Goal: Task Accomplishment & Management: Use online tool/utility

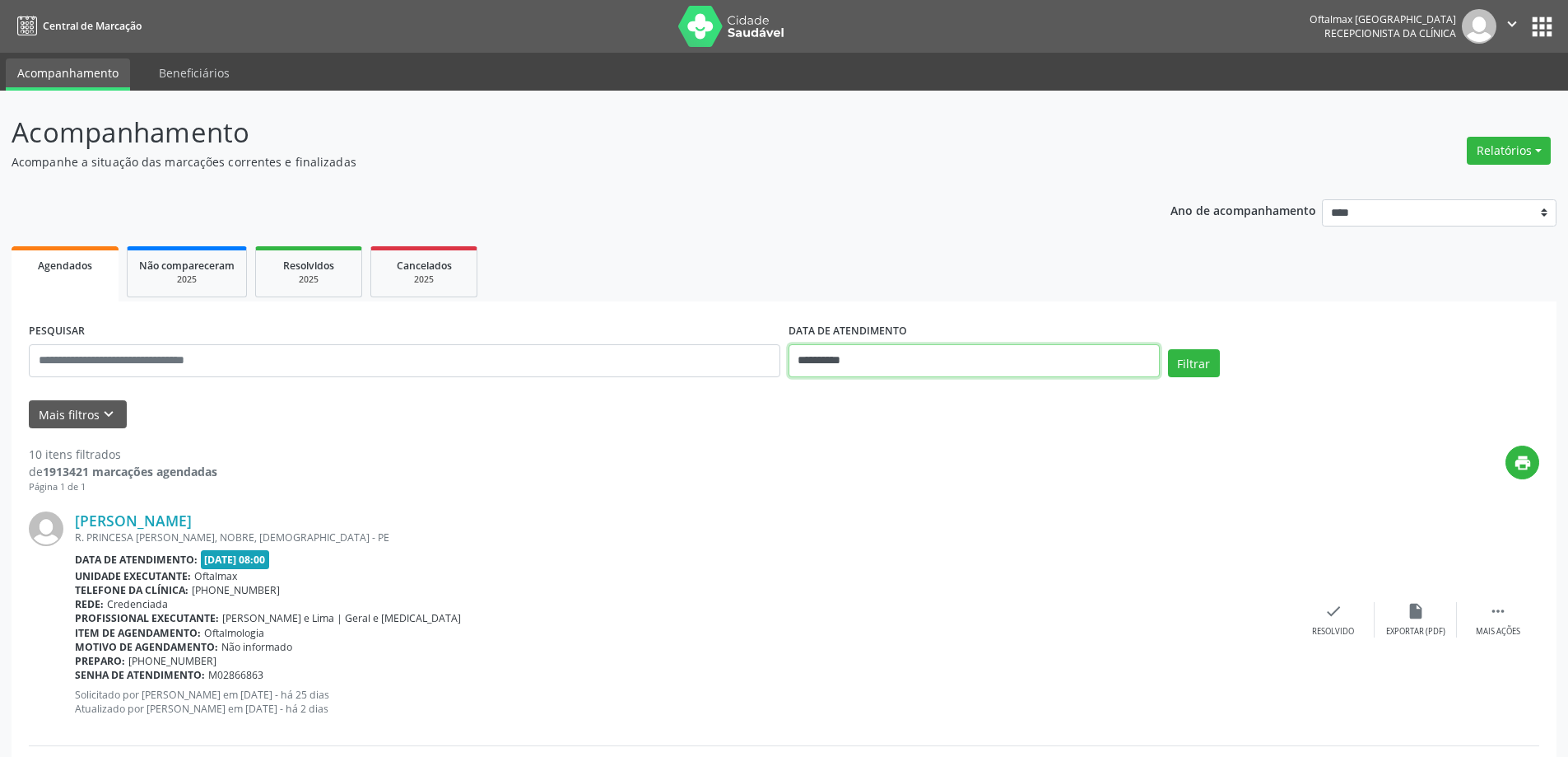
click at [860, 358] on input "**********" at bounding box center [973, 361] width 371 height 33
click at [1024, 393] on icon at bounding box center [1027, 398] width 12 height 12
select select "*"
click at [983, 510] on span "17" at bounding box center [987, 512] width 32 height 32
type input "**********"
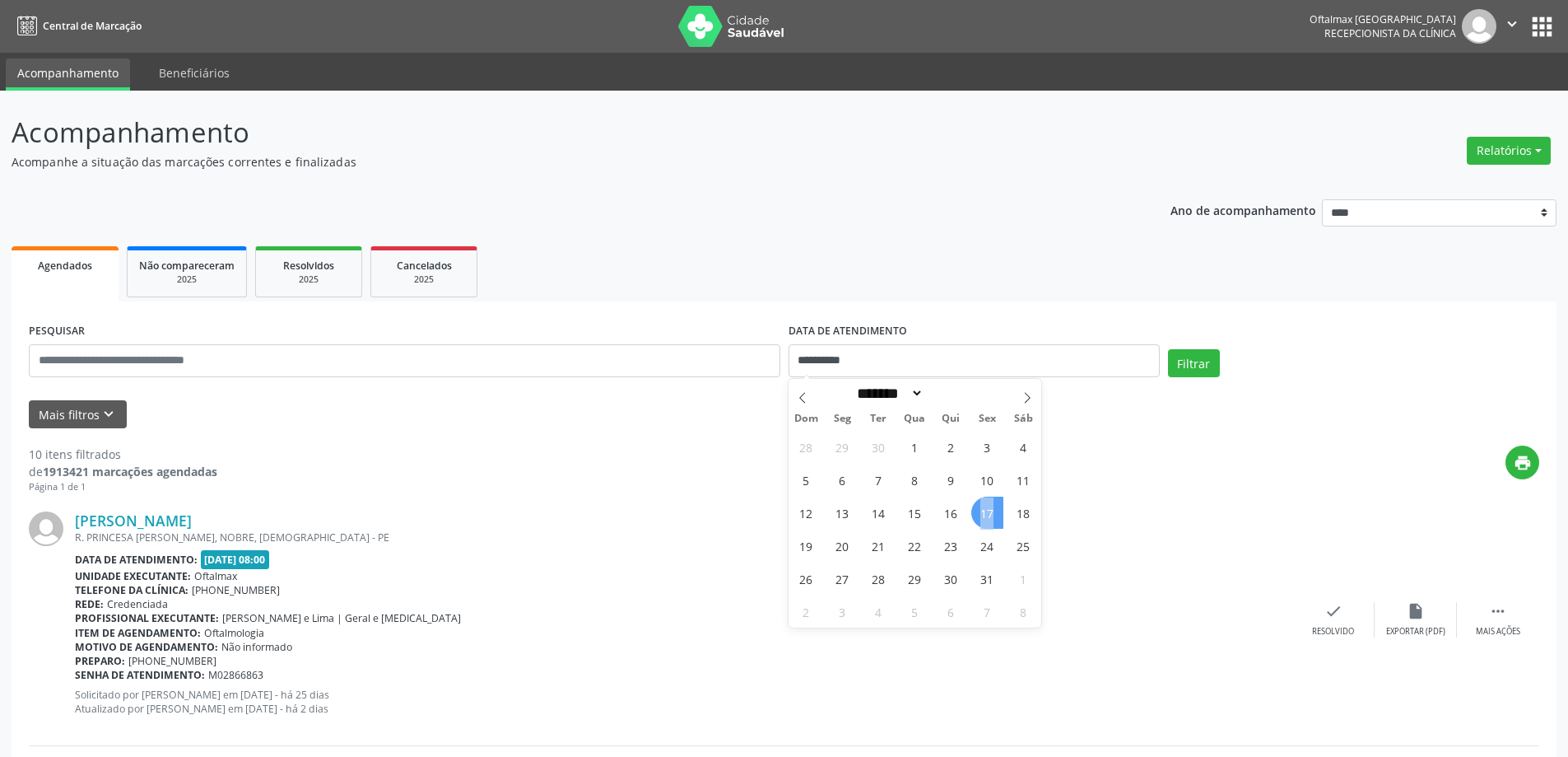
click at [983, 510] on span "17" at bounding box center [987, 512] width 32 height 32
click at [93, 422] on button "Mais filtros keyboard_arrow_down" at bounding box center [78, 414] width 98 height 29
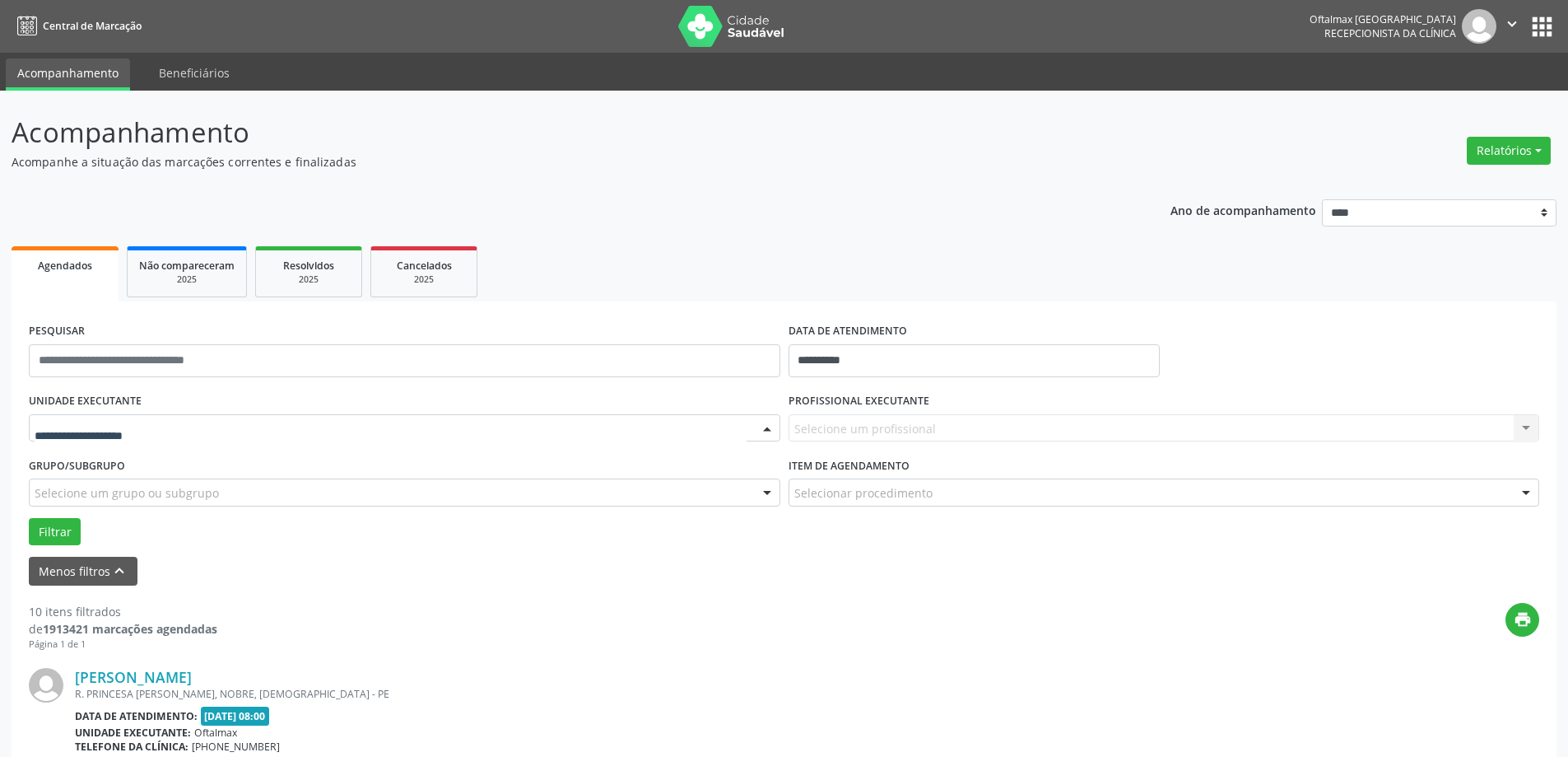
click at [107, 415] on div at bounding box center [404, 429] width 752 height 28
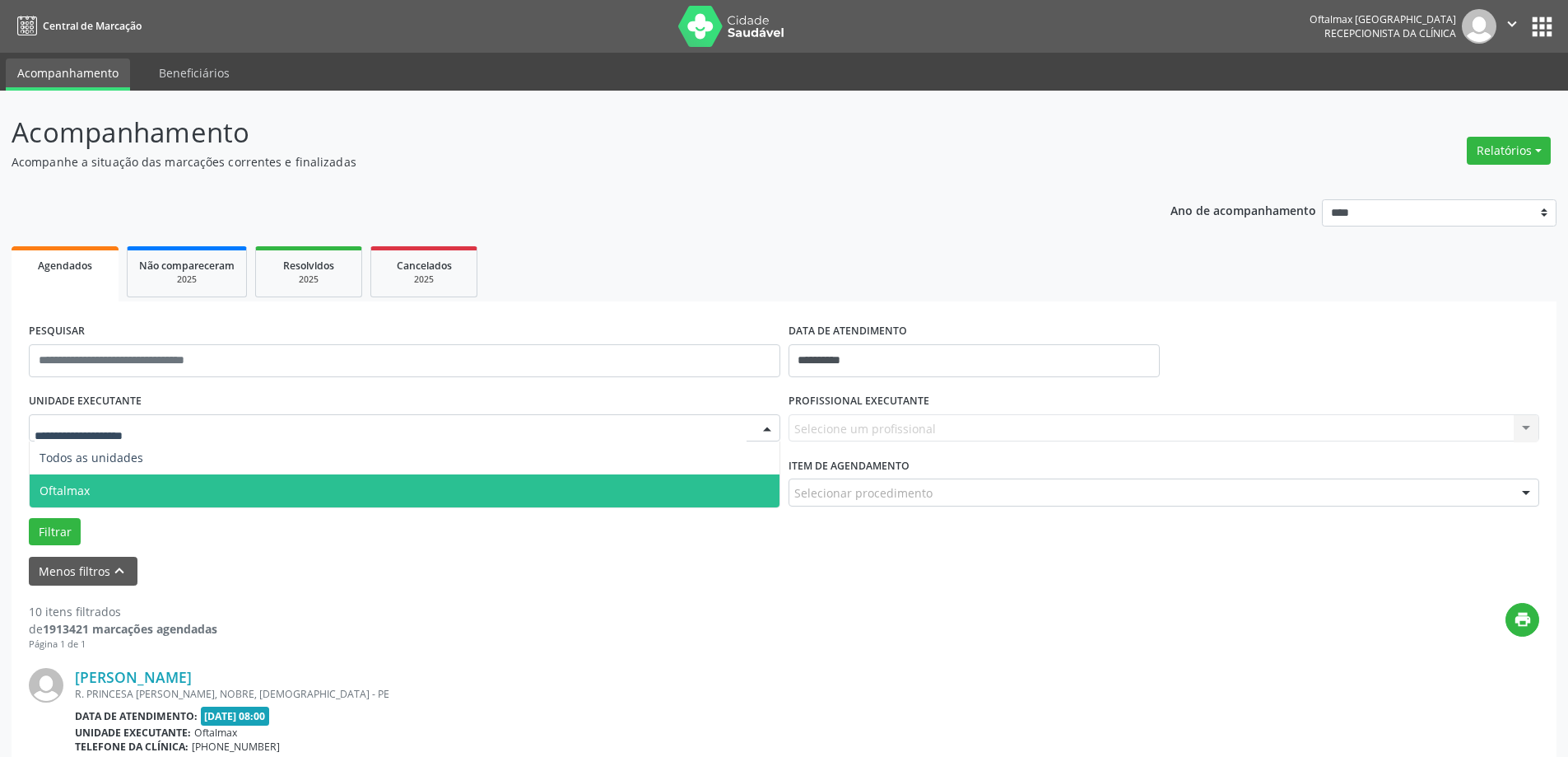
click at [154, 483] on span "Oftalmax" at bounding box center [404, 491] width 750 height 33
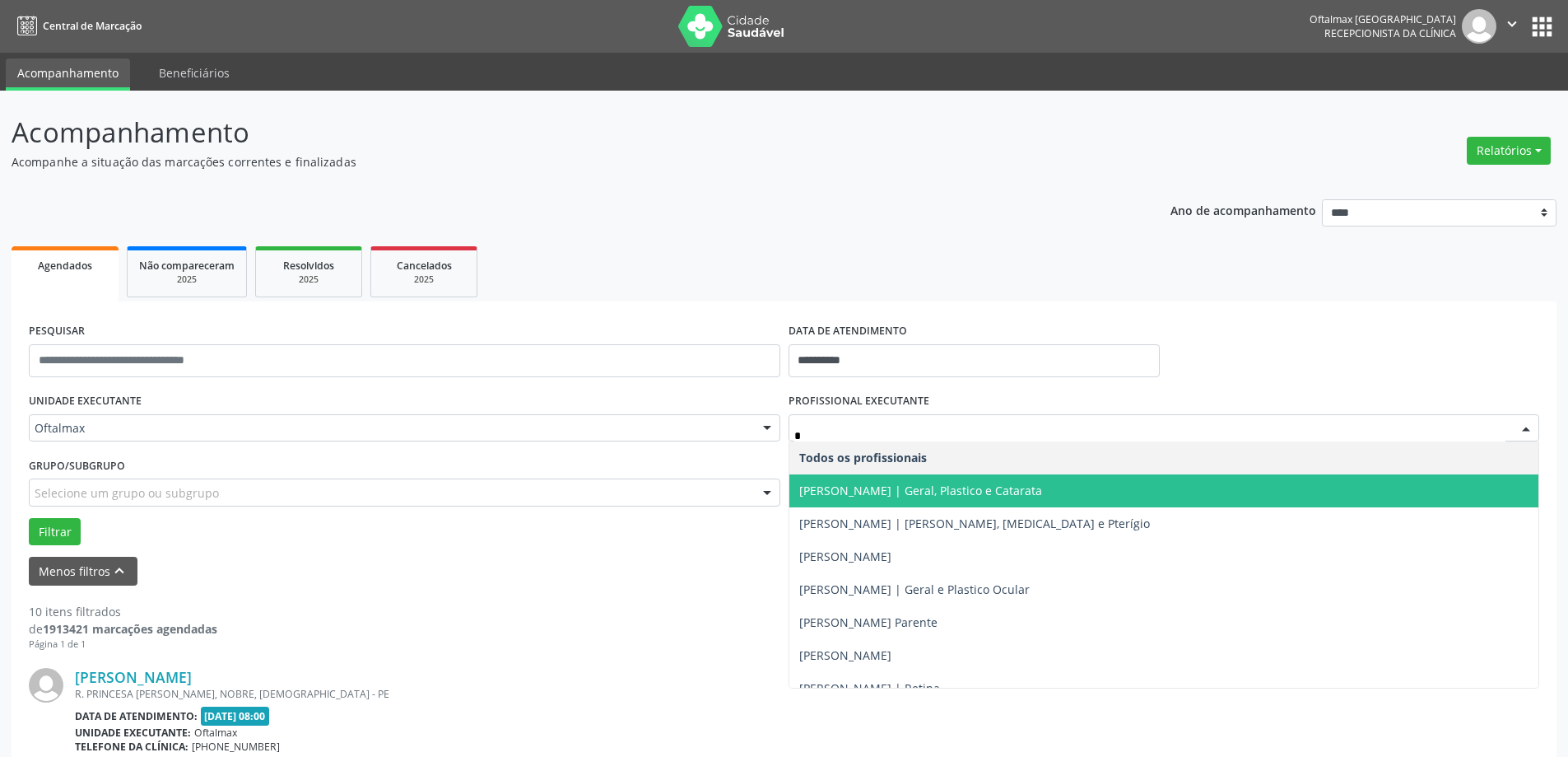
type input "**"
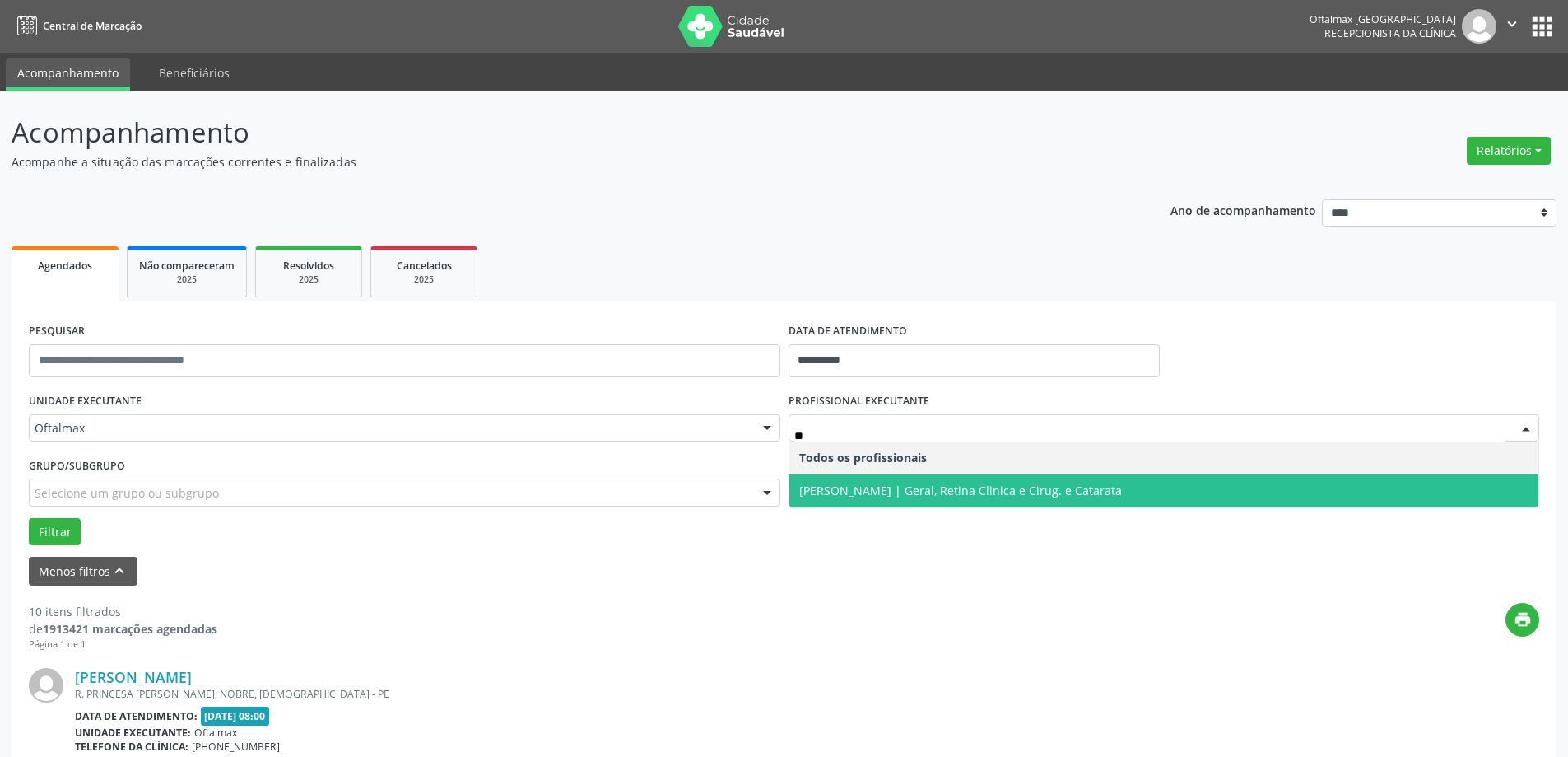
click at [894, 496] on span "[PERSON_NAME] | Geral, Retina Clinica e Cirug. e Catarata" at bounding box center [960, 490] width 323 height 16
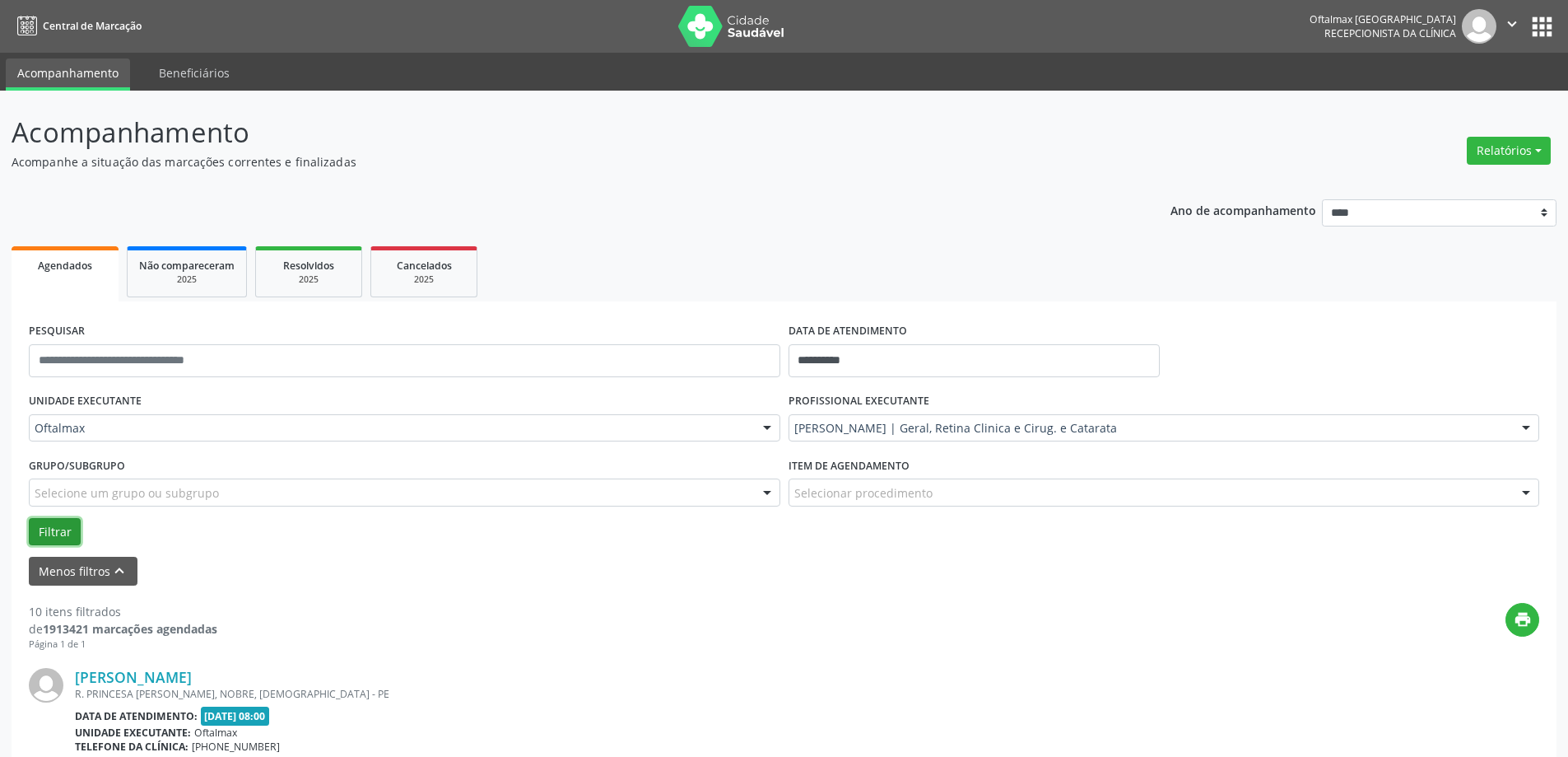
click at [36, 530] on button "Filtrar" at bounding box center [55, 532] width 52 height 28
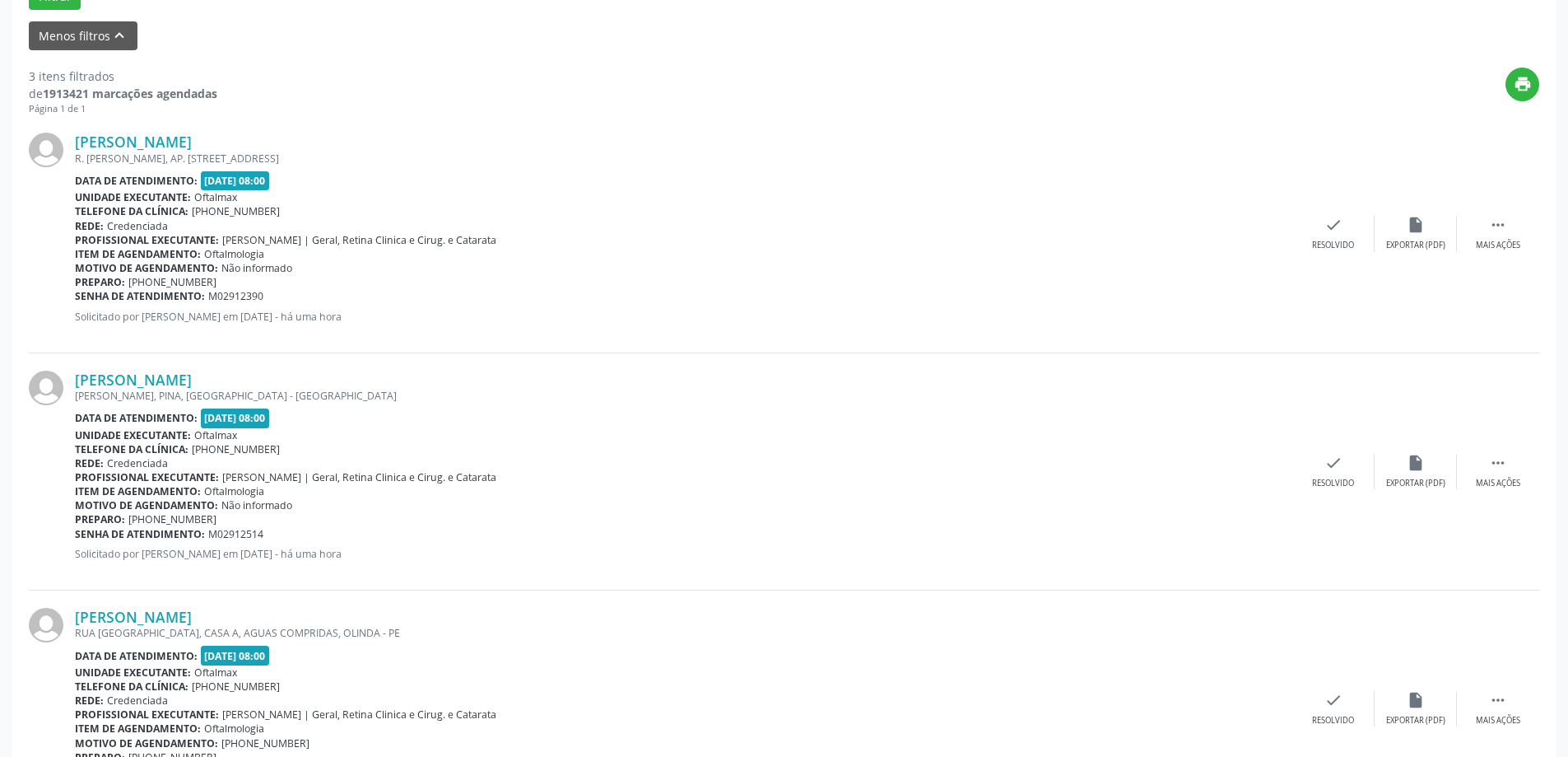
scroll to position [577, 0]
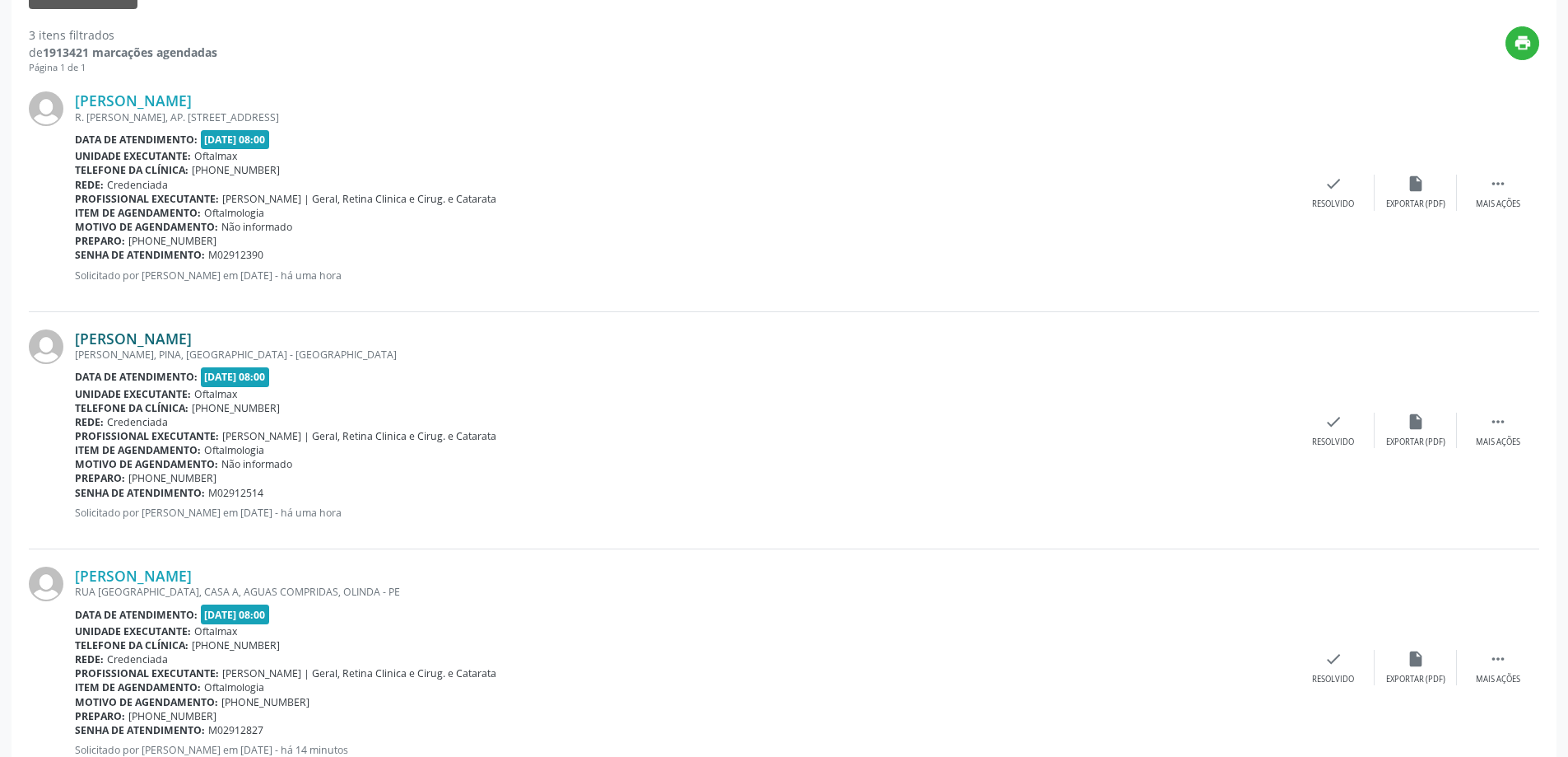
click at [130, 340] on link "[PERSON_NAME]" at bounding box center [133, 338] width 117 height 18
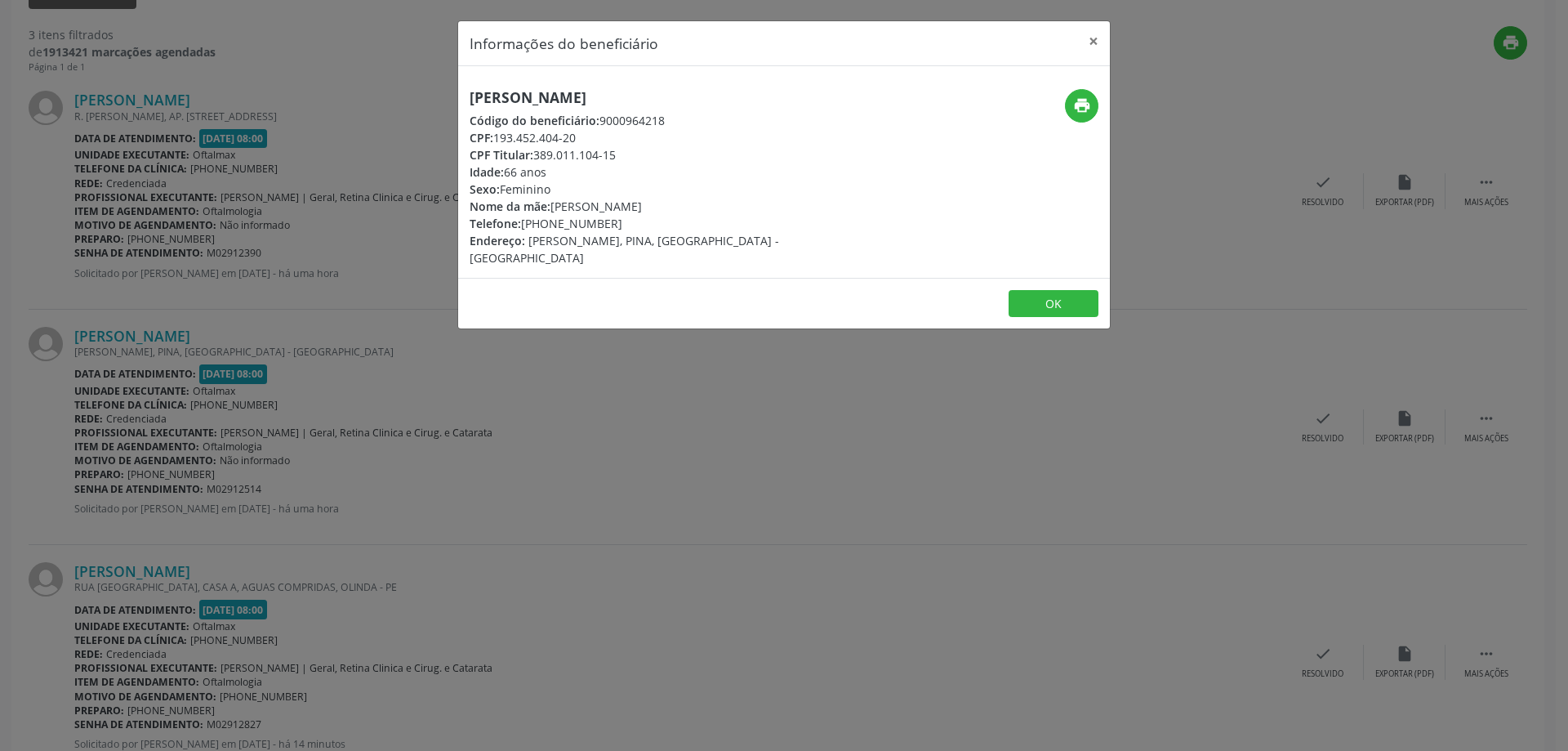
drag, startPoint x: 470, startPoint y: 95, endPoint x: 672, endPoint y: 98, distance: 202.0
click at [672, 98] on h5 "[PERSON_NAME]" at bounding box center [675, 97] width 412 height 17
copy h5 "[PERSON_NAME]"
click at [181, 416] on div "Informações do beneficiário × [PERSON_NAME] Código do beneficiário: 9000964218 …" at bounding box center [784, 375] width 1568 height 751
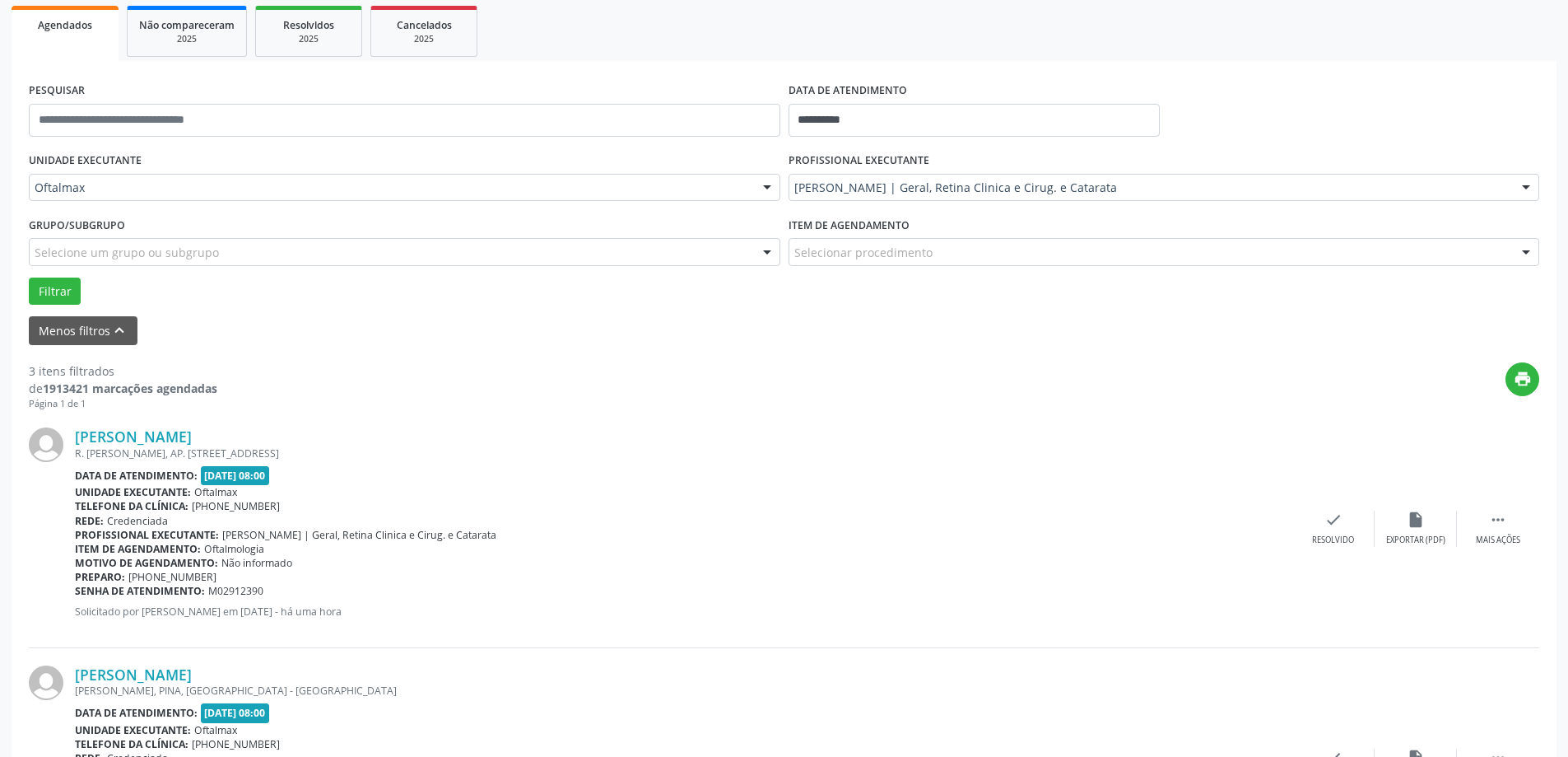
scroll to position [247, 0]
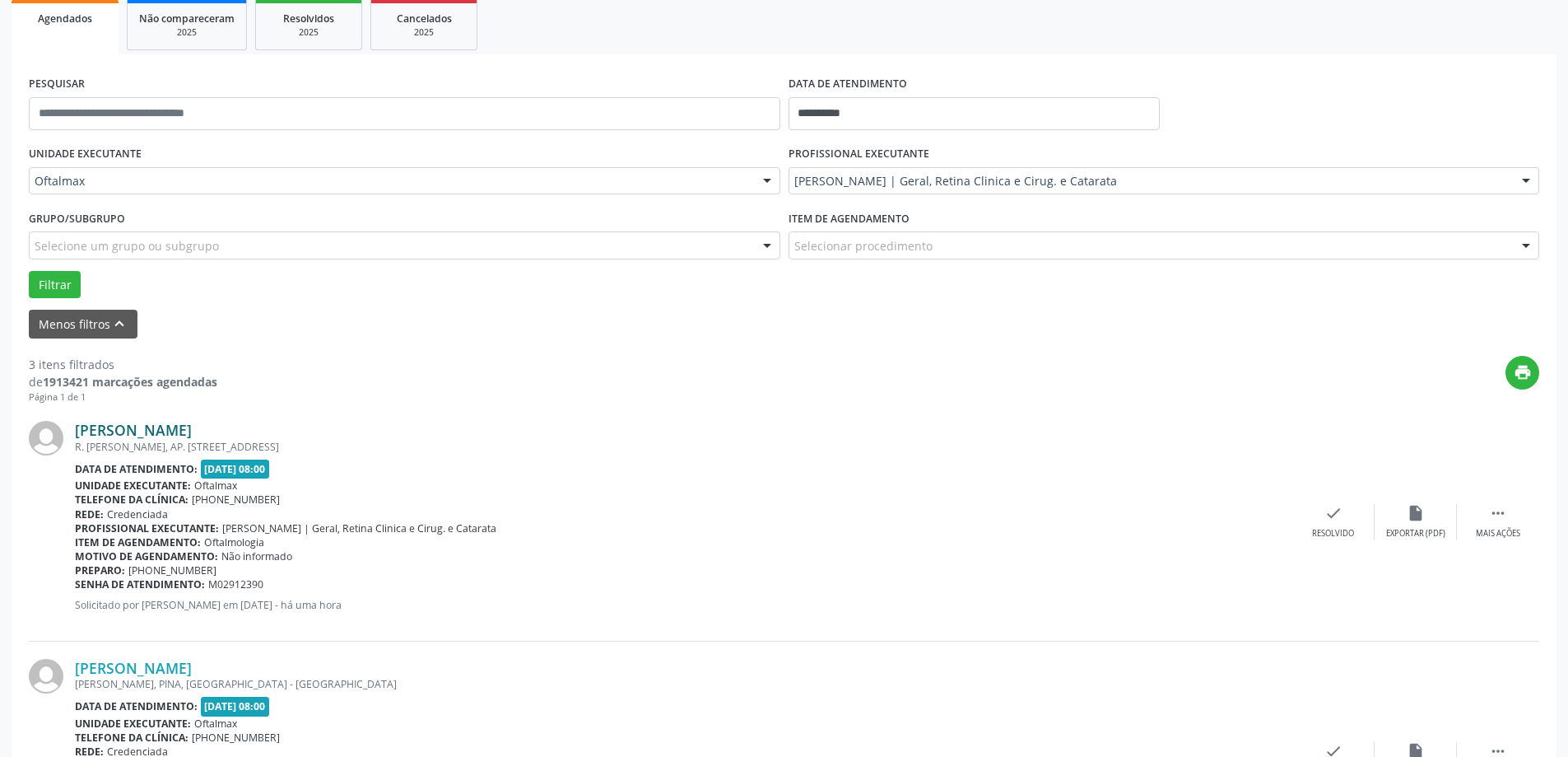
click at [151, 428] on link "[PERSON_NAME]" at bounding box center [133, 430] width 117 height 18
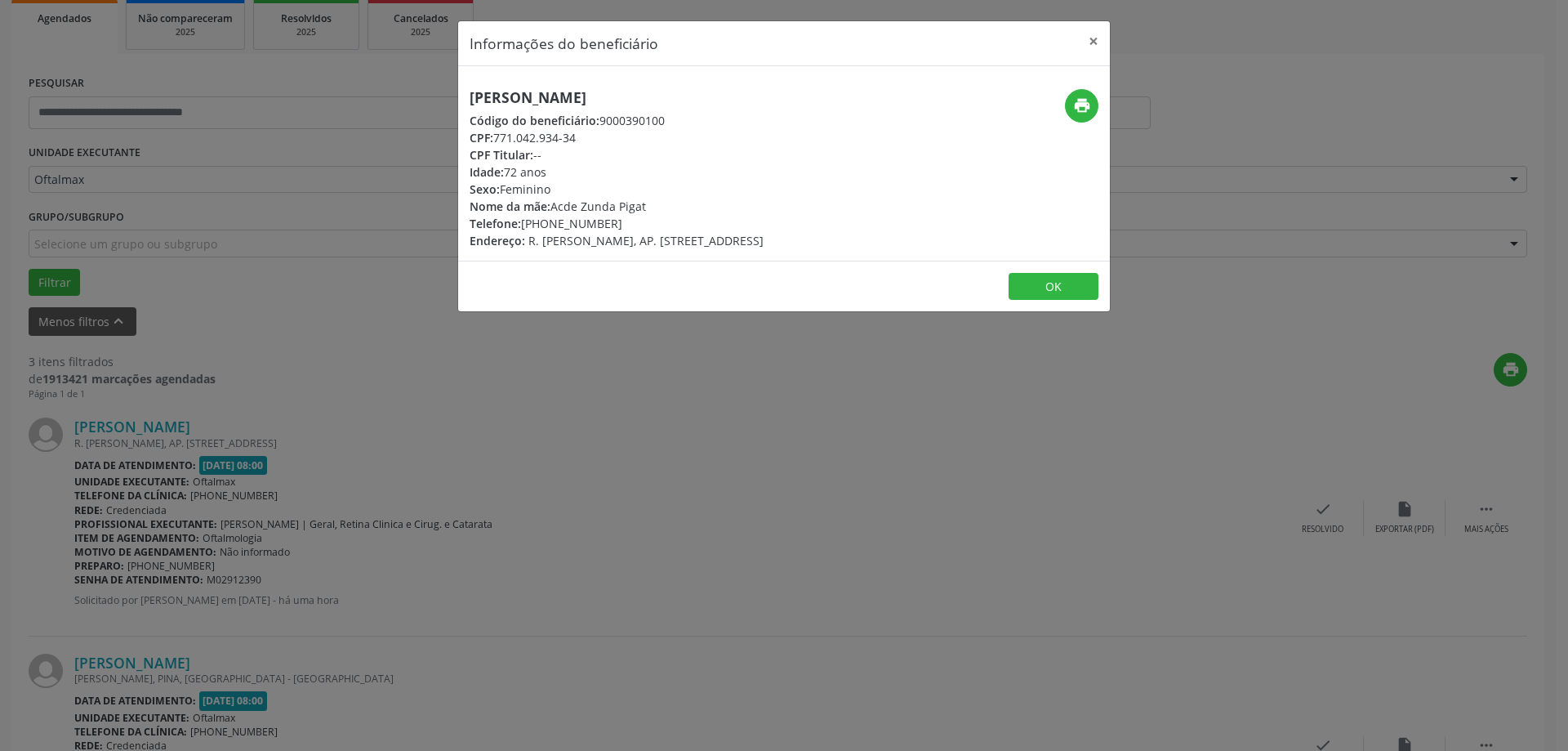
drag, startPoint x: 619, startPoint y: 96, endPoint x: 472, endPoint y: 106, distance: 147.3
click at [472, 106] on h5 "[PERSON_NAME]" at bounding box center [616, 97] width 294 height 17
copy h5 "[PERSON_NAME]"
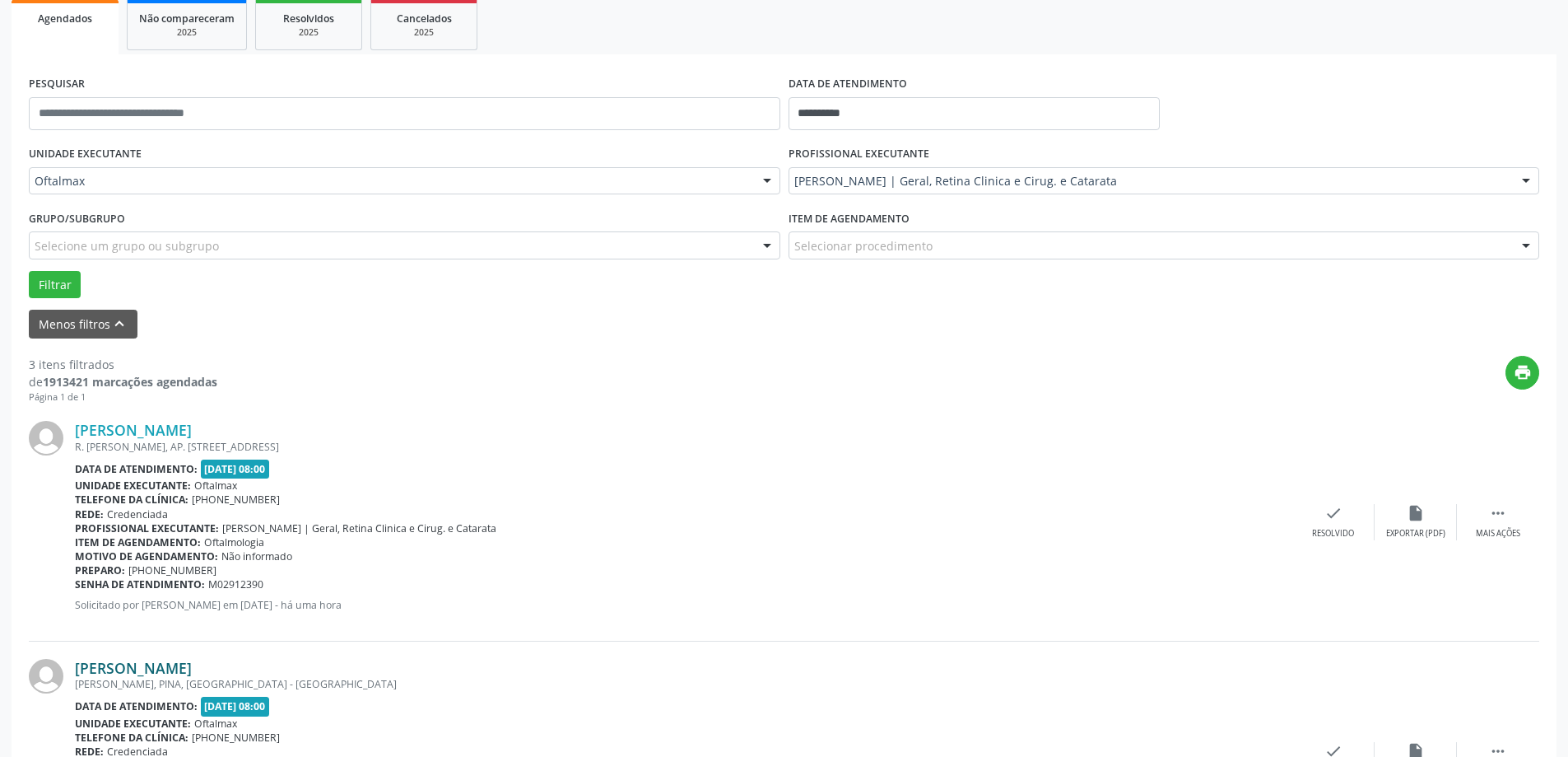
click at [119, 659] on link "[PERSON_NAME]" at bounding box center [133, 668] width 117 height 18
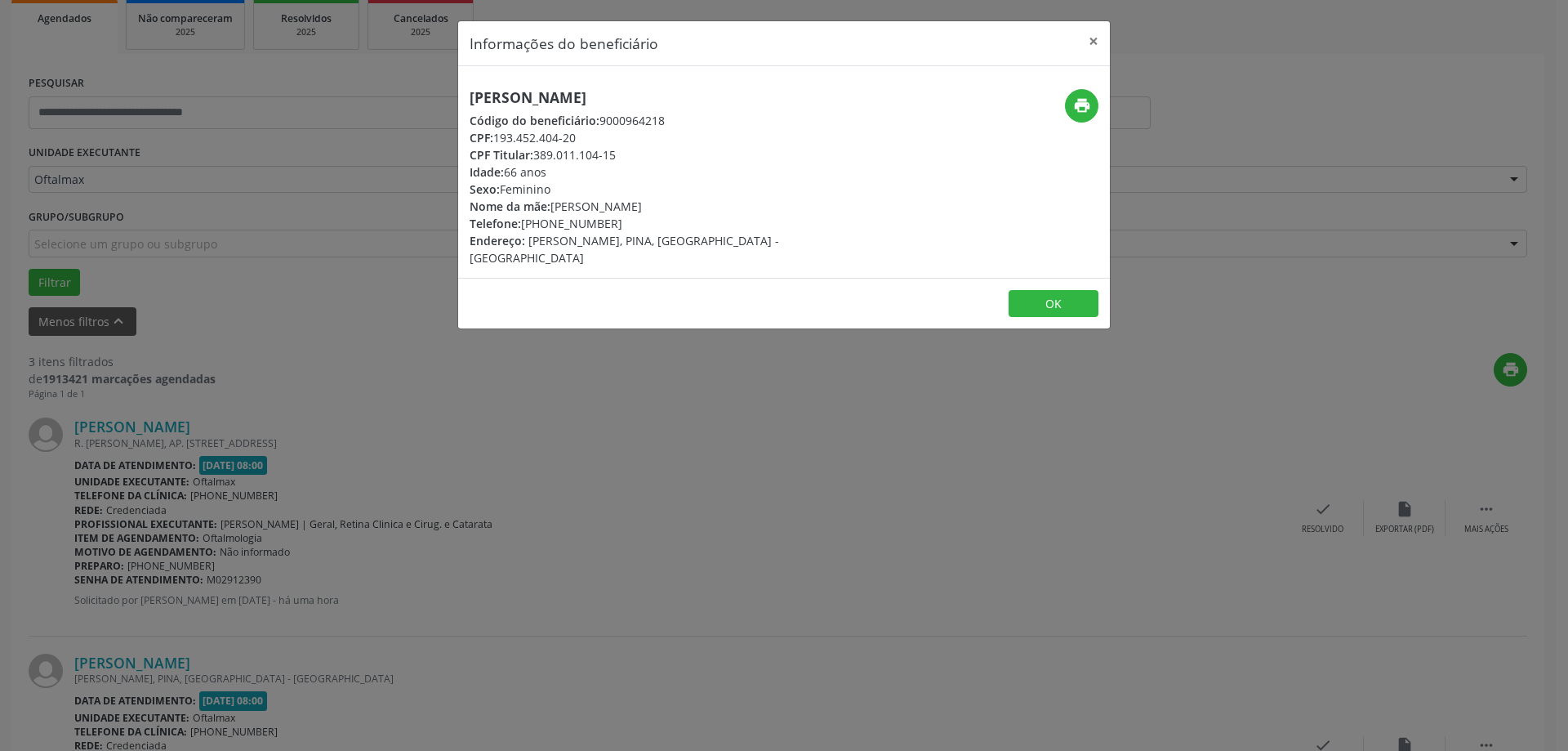
click at [475, 96] on h5 "[PERSON_NAME]" at bounding box center [675, 97] width 412 height 17
drag, startPoint x: 469, startPoint y: 97, endPoint x: 680, endPoint y: 92, distance: 211.1
click at [680, 92] on div "[PERSON_NAME] Código do beneficiário: 9000964218 CPF: 193.452.404-20 CPF Titula…" at bounding box center [674, 177] width 434 height 177
copy h5 "[PERSON_NAME]"
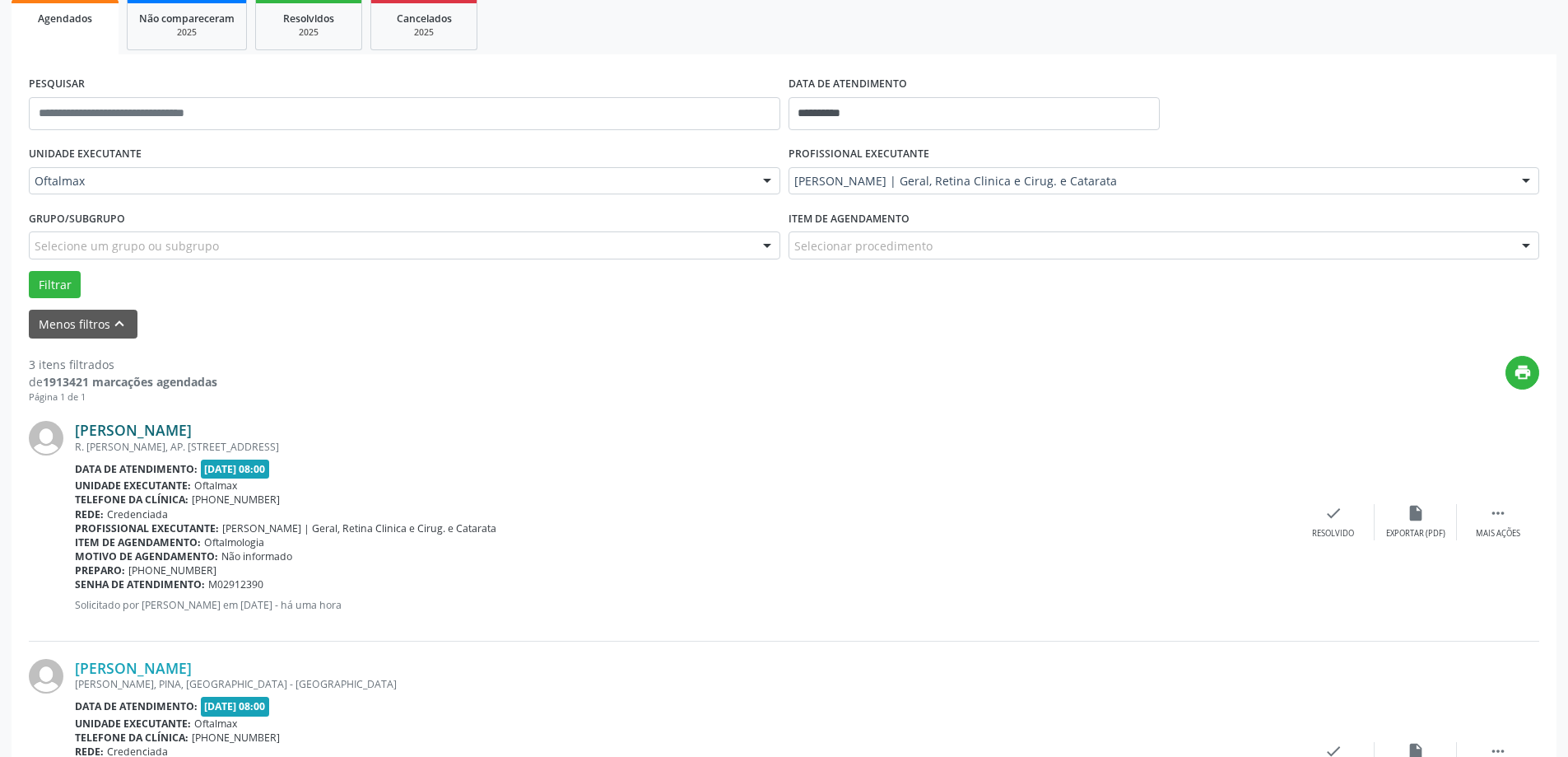
click at [177, 429] on link "[PERSON_NAME]" at bounding box center [133, 430] width 117 height 18
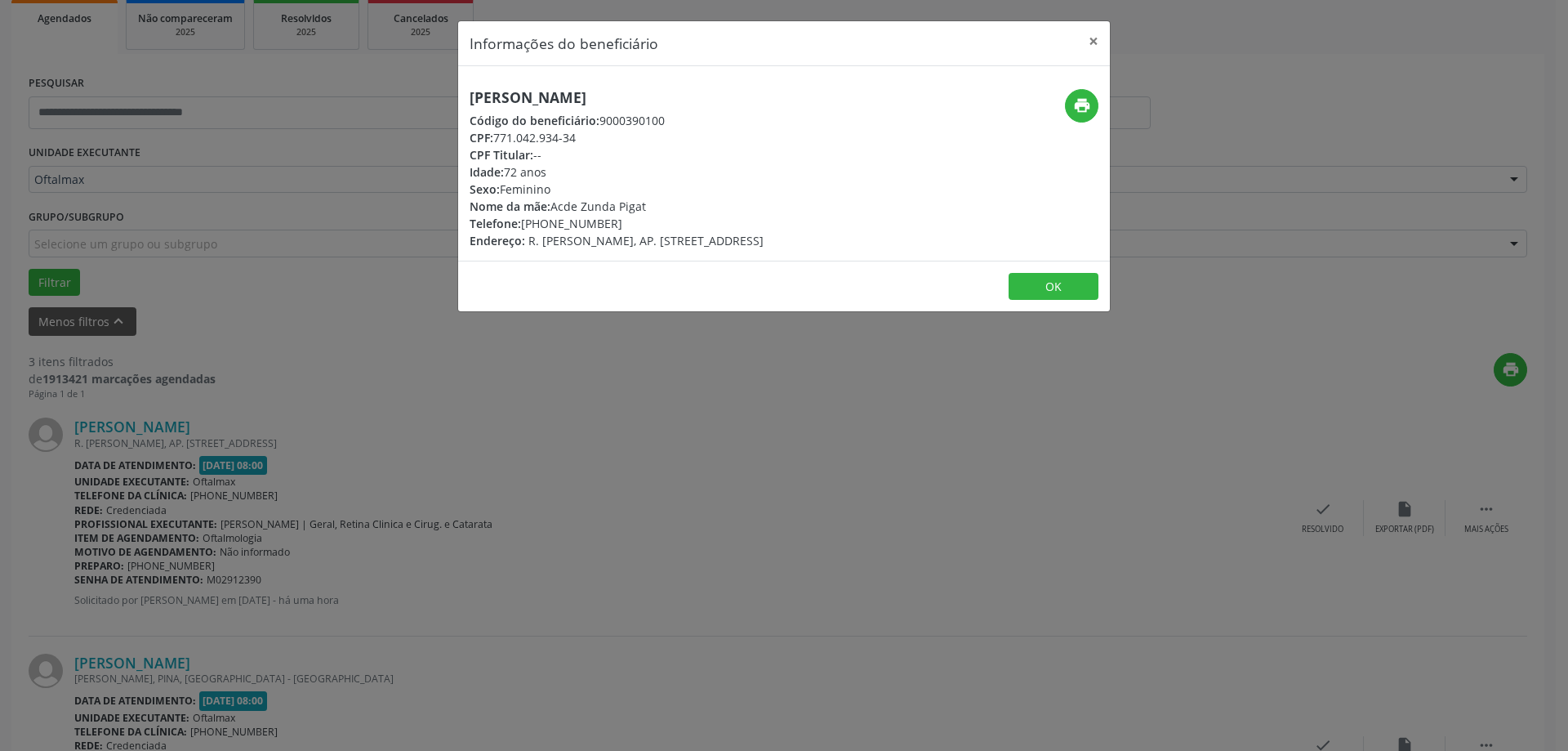
drag, startPoint x: 473, startPoint y: 95, endPoint x: 612, endPoint y: 103, distance: 139.2
click at [612, 103] on h5 "[PERSON_NAME]" at bounding box center [616, 97] width 294 height 17
copy h5 "Vera Pigat da Silv"
drag, startPoint x: 618, startPoint y: 99, endPoint x: 473, endPoint y: 102, distance: 145.0
click at [473, 102] on h5 "[PERSON_NAME]" at bounding box center [616, 97] width 294 height 17
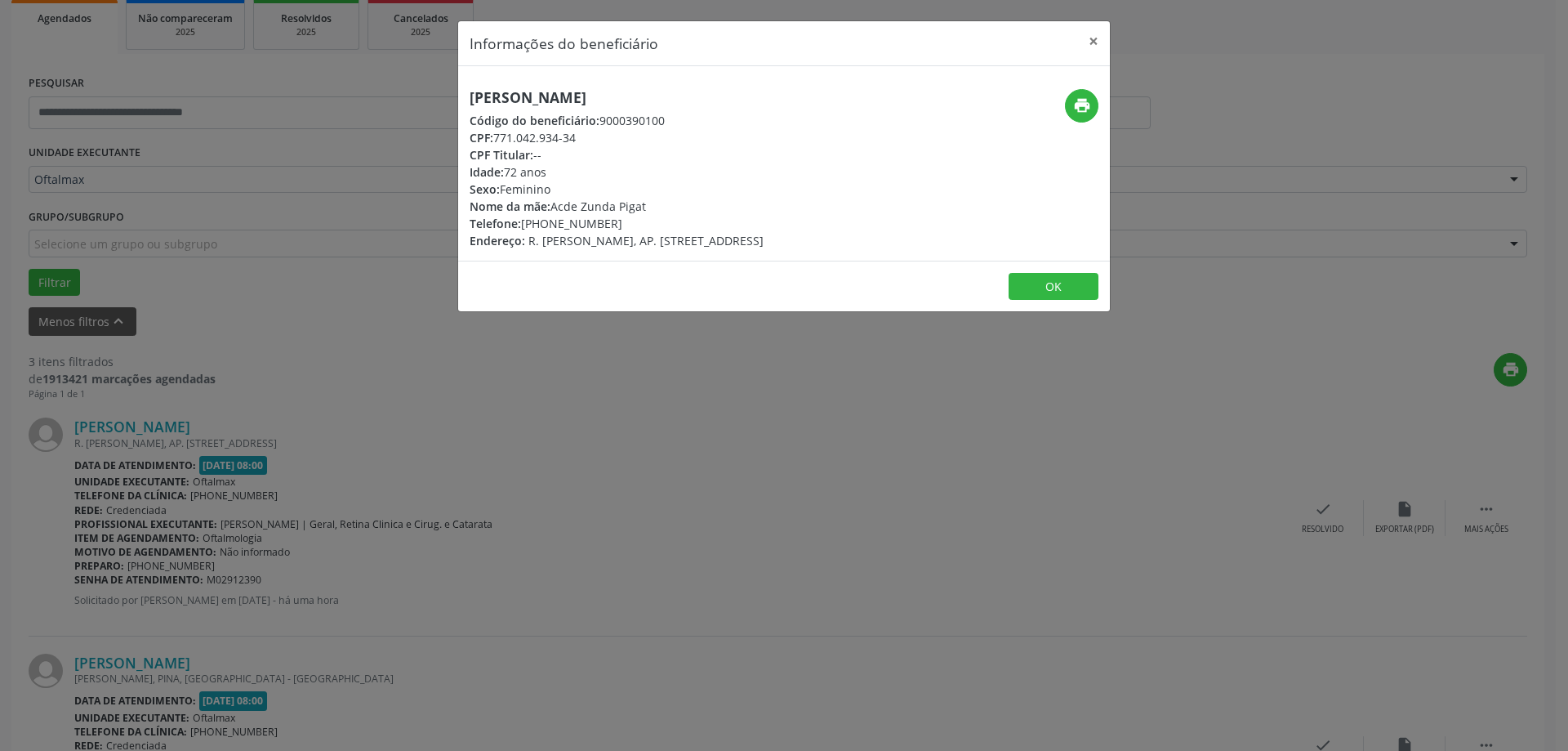
copy h5 "[PERSON_NAME]"
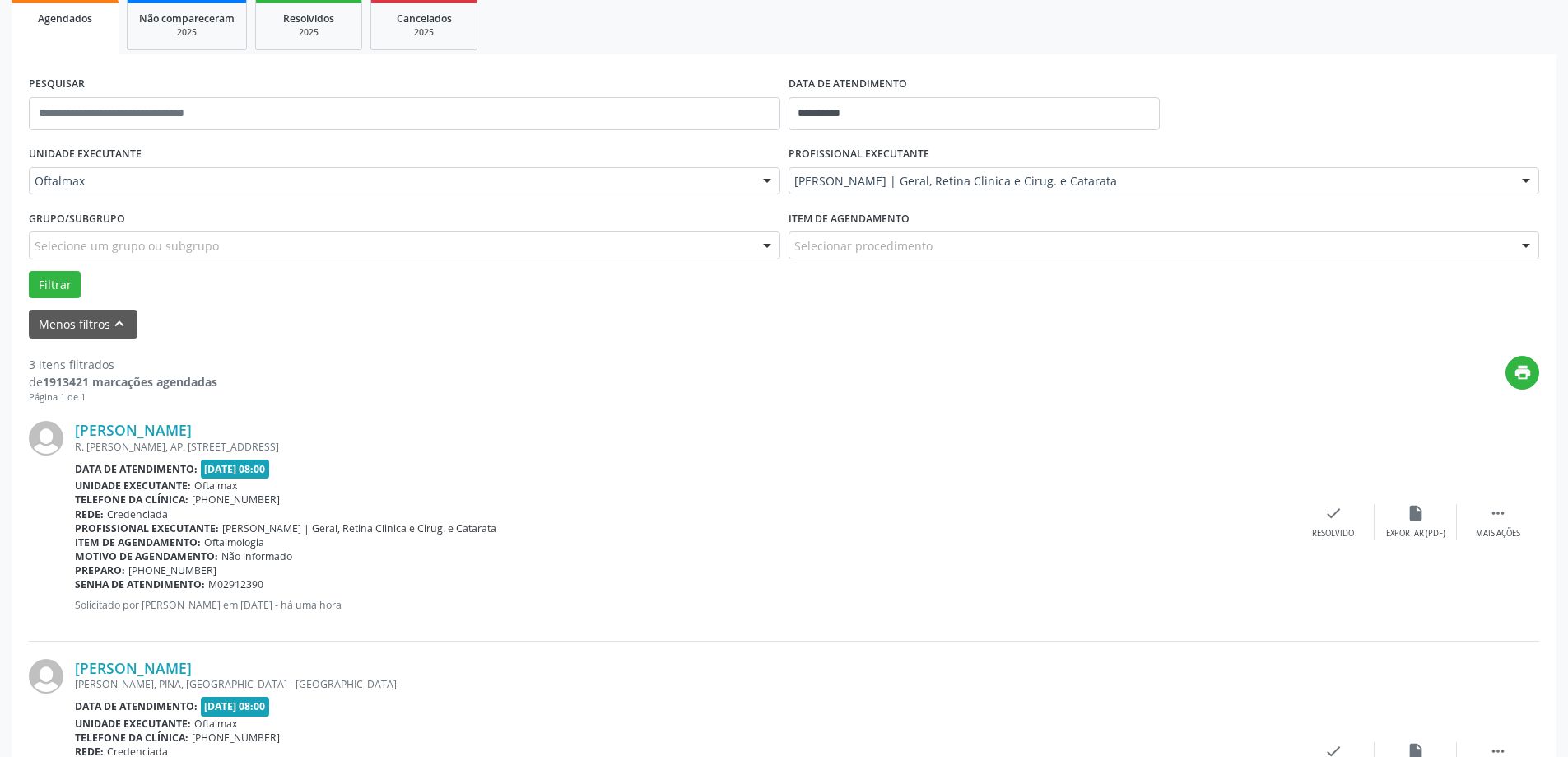
drag, startPoint x: 206, startPoint y: 585, endPoint x: 310, endPoint y: 583, distance: 104.0
click at [310, 583] on div "Senha de atendimento: M02912390" at bounding box center [684, 584] width 1217 height 14
copy div "M02912390"
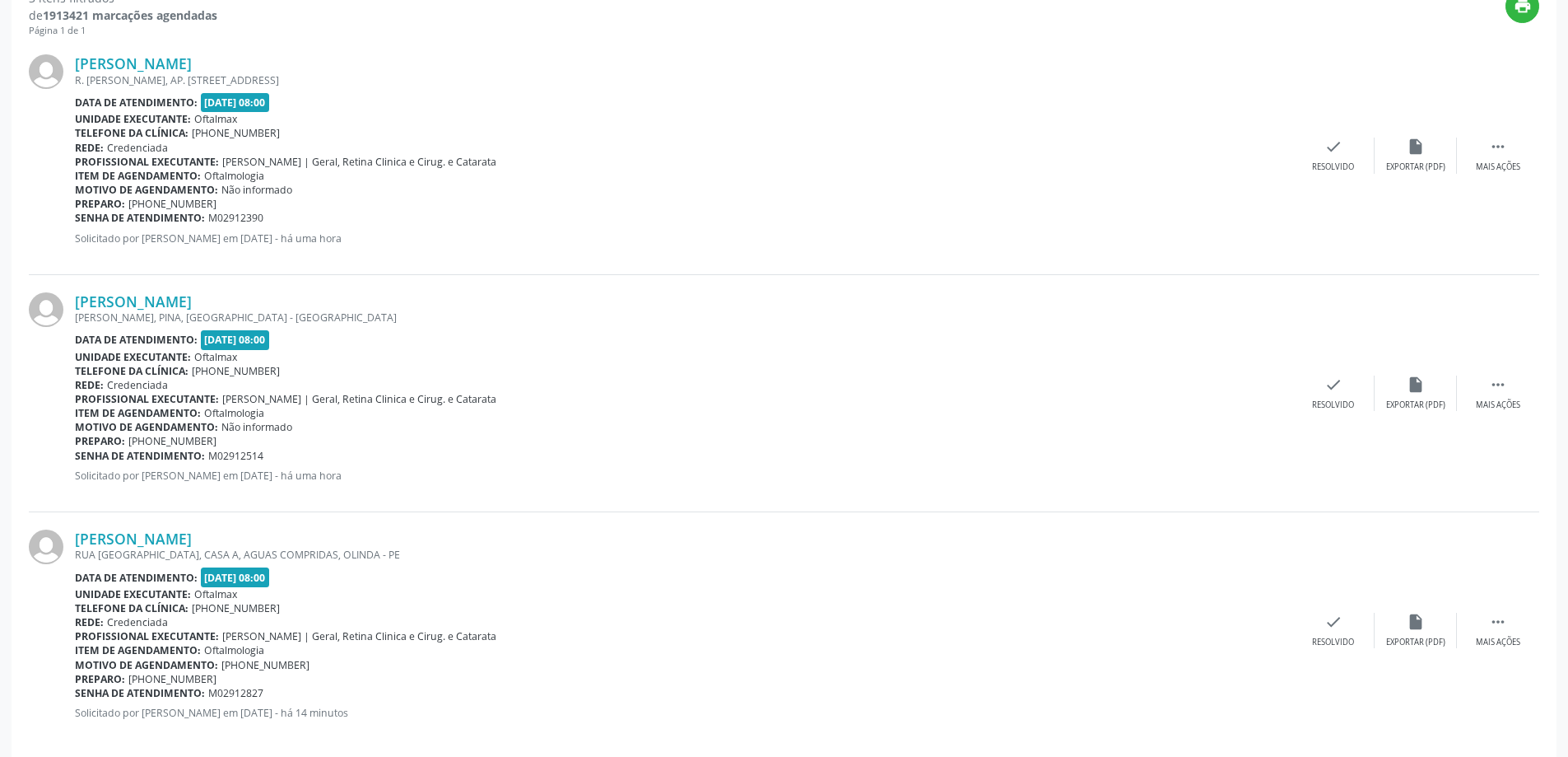
scroll to position [634, 0]
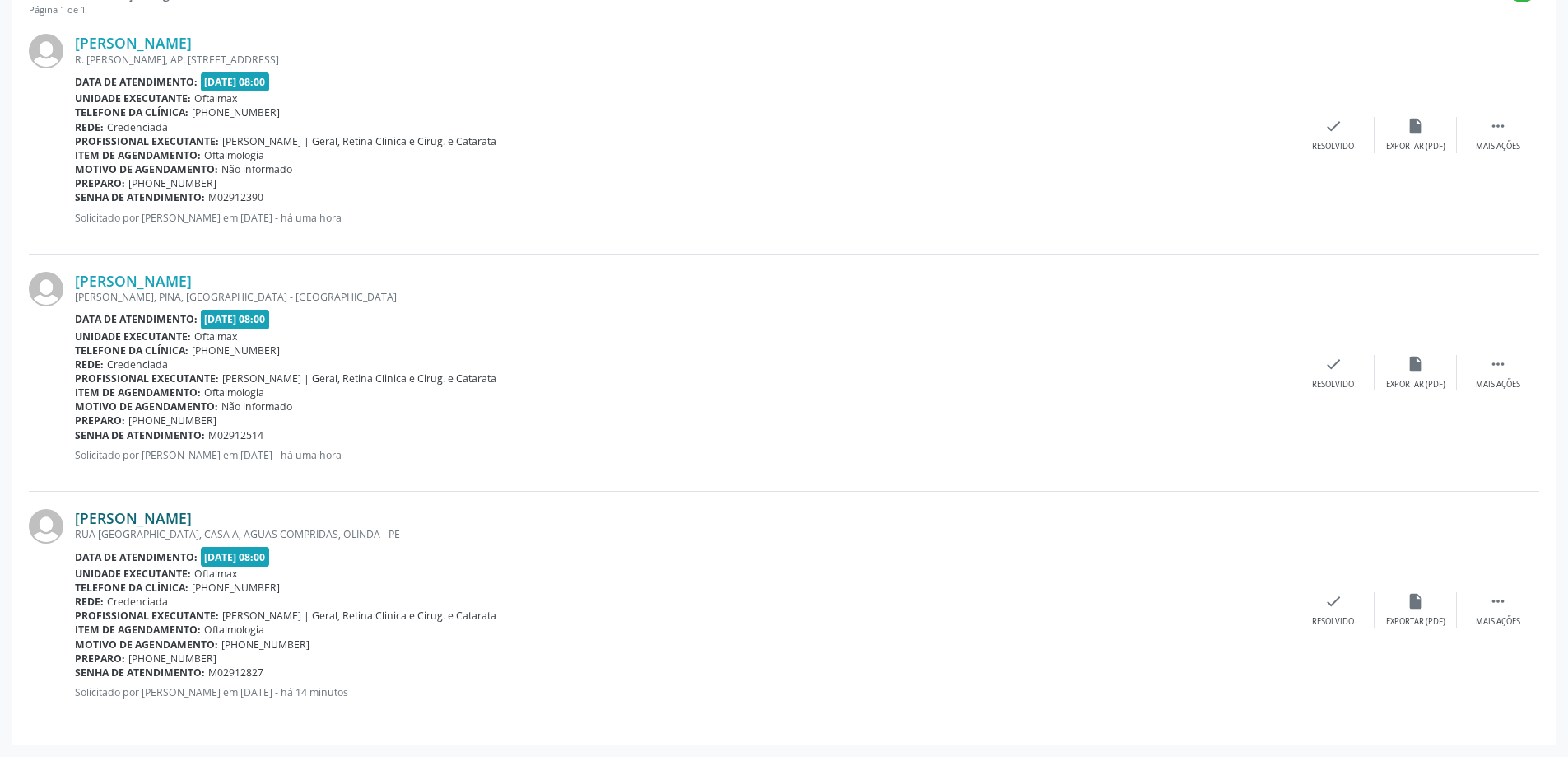
click at [184, 515] on link "[PERSON_NAME]" at bounding box center [133, 518] width 117 height 18
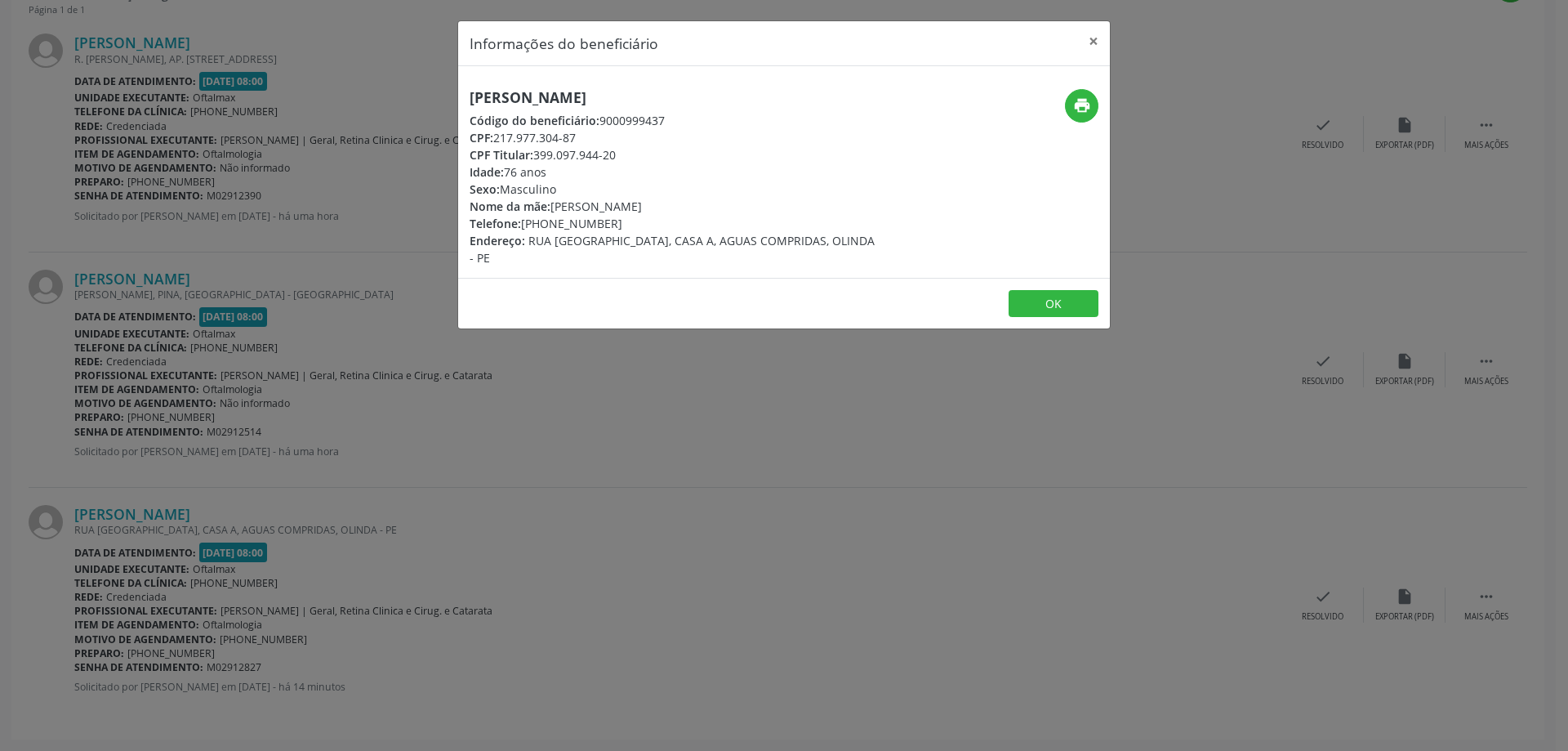
drag, startPoint x: 464, startPoint y: 99, endPoint x: 645, endPoint y: 99, distance: 181.0
click at [645, 99] on div "[PERSON_NAME] Código do beneficiário: 9000999437 CPF: 217.977.304-87 CPF Titula…" at bounding box center [674, 177] width 434 height 177
copy h5 "[PERSON_NAME]"
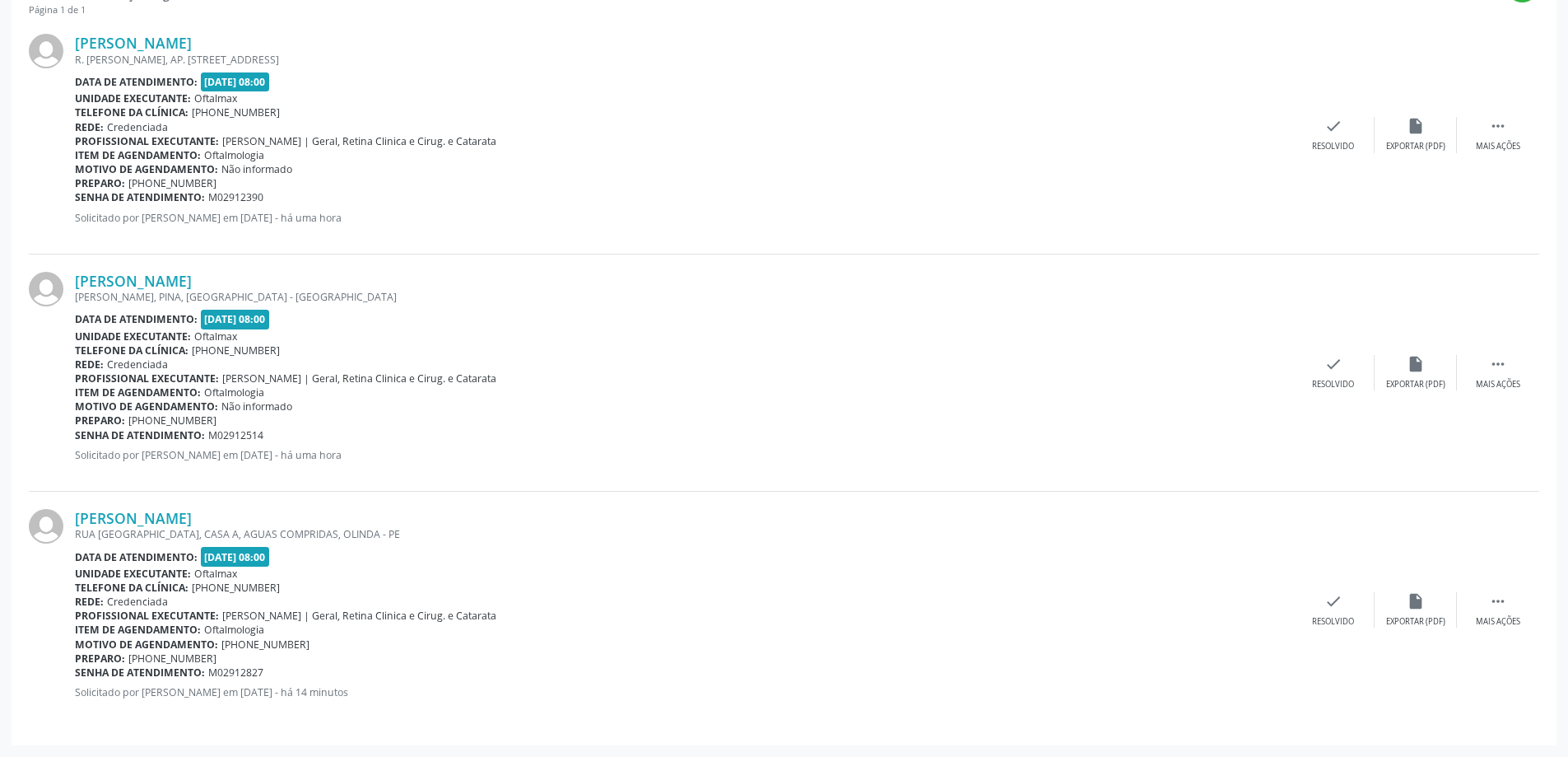
drag, startPoint x: 208, startPoint y: 670, endPoint x: 309, endPoint y: 672, distance: 101.0
click at [308, 672] on div "Senha de atendimento: M02912827" at bounding box center [684, 672] width 1217 height 14
copy span "M02912827"
click at [208, 198] on span "M02912390" at bounding box center [236, 197] width 55 height 14
drag, startPoint x: 212, startPoint y: 438, endPoint x: 394, endPoint y: 444, distance: 182.1
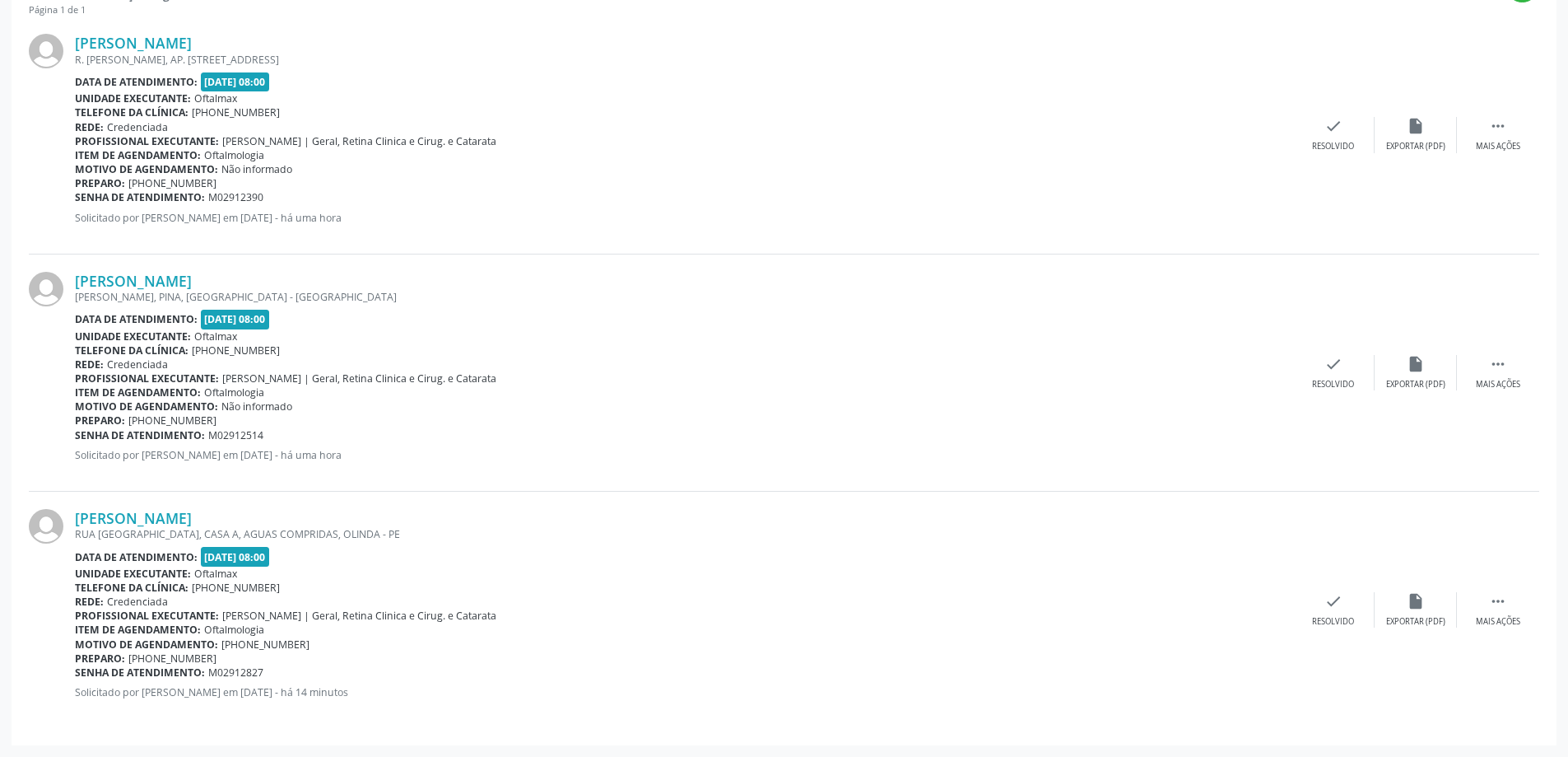
click at [394, 444] on div "[PERSON_NAME] [PERSON_NAME], PINA, [GEOGRAPHIC_DATA] - [GEOGRAPHIC_DATA] Data d…" at bounding box center [684, 372] width 1217 height 202
copy div "M02912514 Solicitado por [PERSON_NAME] em [DATE]"
click at [262, 419] on div "Preparo: [PHONE_NUMBER]" at bounding box center [684, 420] width 1217 height 14
drag, startPoint x: 207, startPoint y: 435, endPoint x: 295, endPoint y: 435, distance: 88.0
click at [295, 435] on div "Senha de atendimento: M02912514" at bounding box center [684, 435] width 1217 height 14
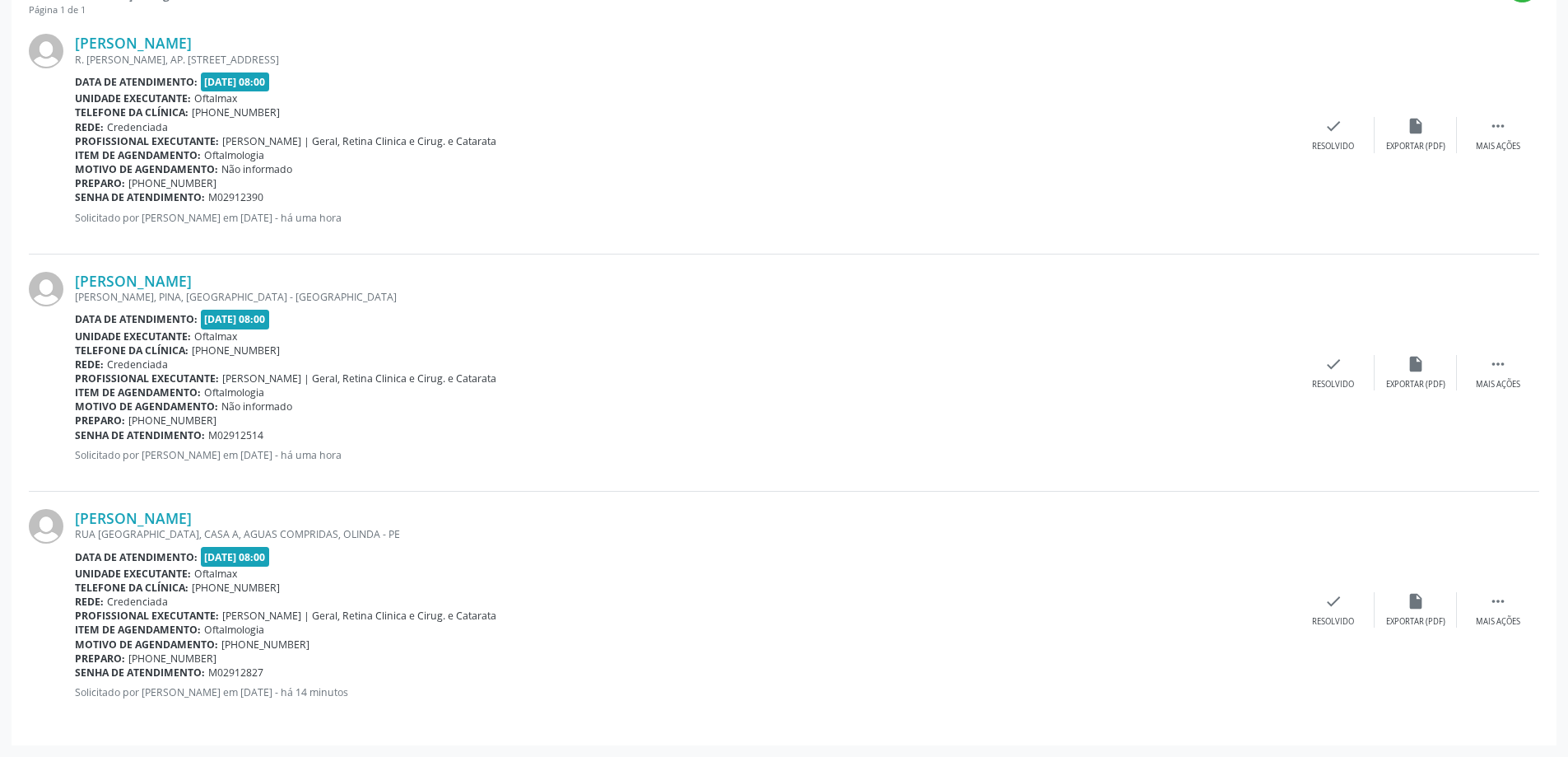
copy span "M02912514"
